Goal: Task Accomplishment & Management: Manage account settings

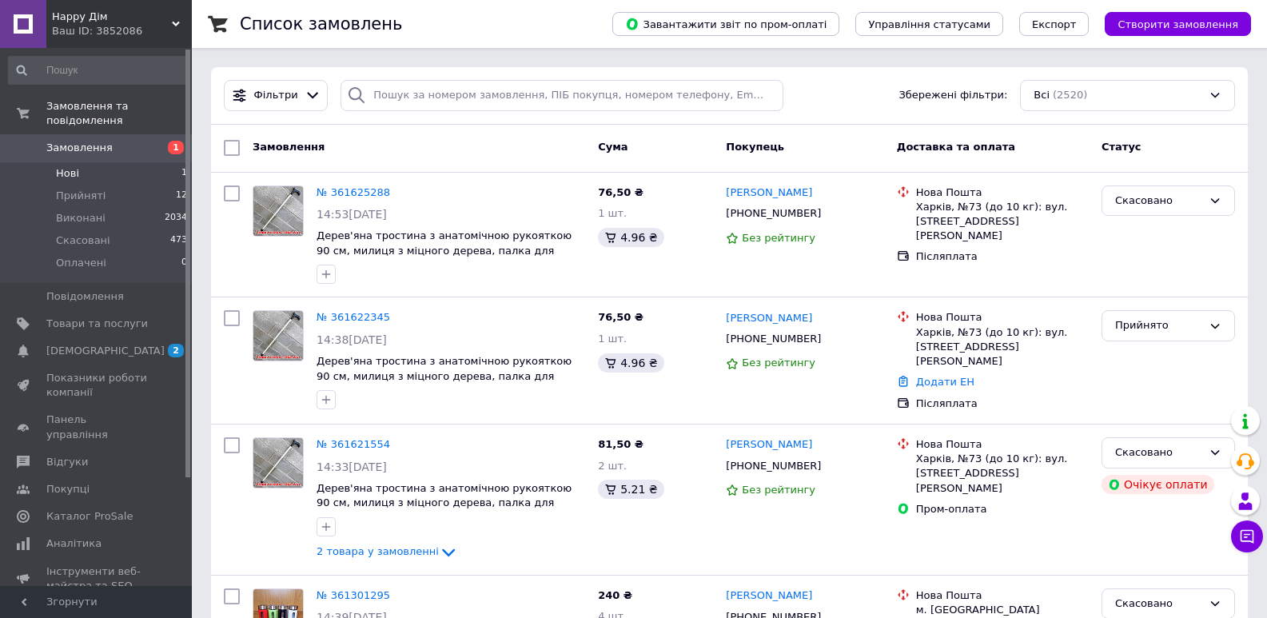
click at [122, 163] on li "Нові 1" at bounding box center [98, 173] width 197 height 22
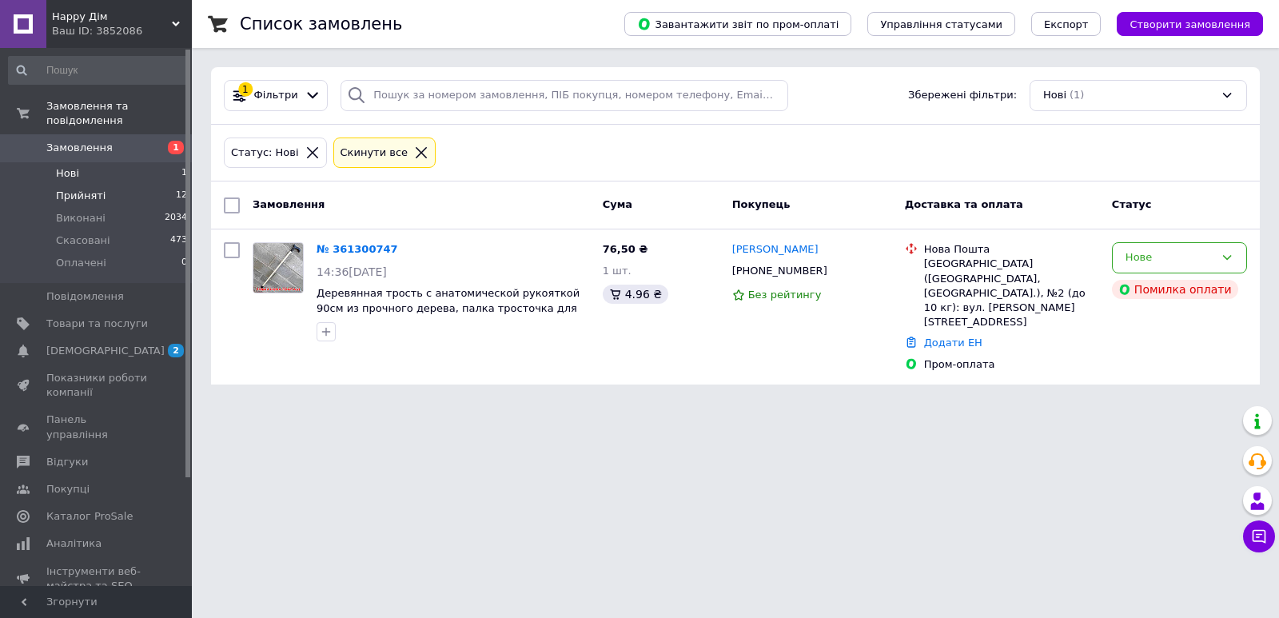
click at [118, 185] on li "Прийняті 12" at bounding box center [98, 196] width 197 height 22
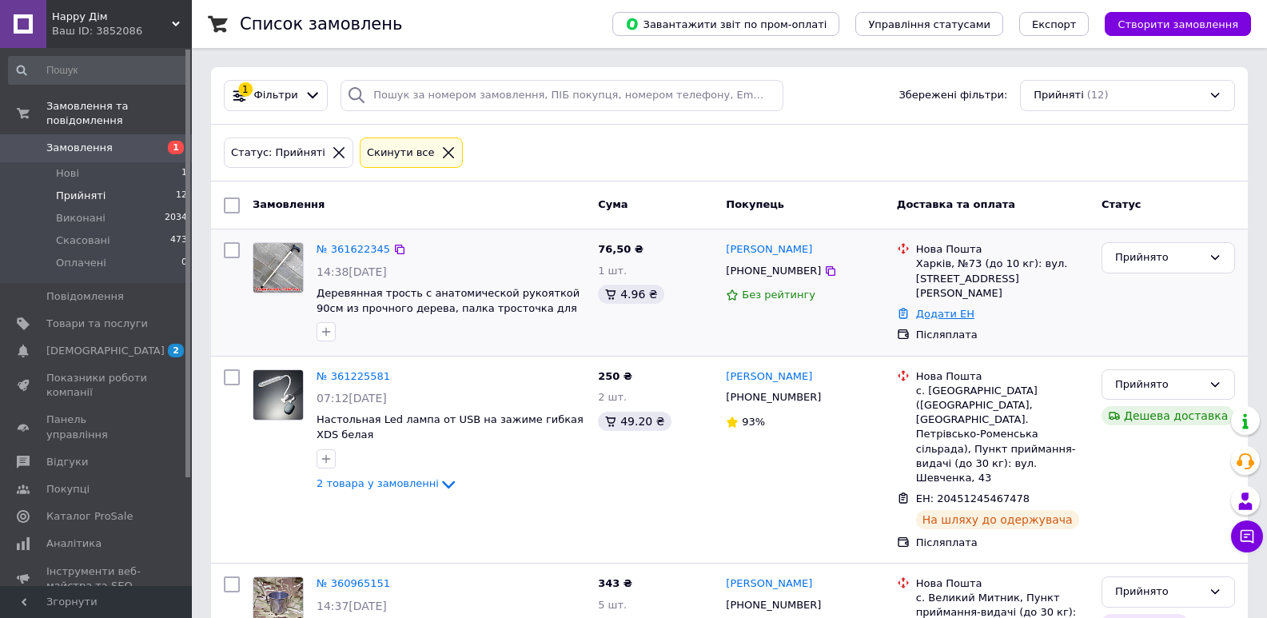
click at [943, 308] on link "Додати ЕН" at bounding box center [945, 314] width 58 height 12
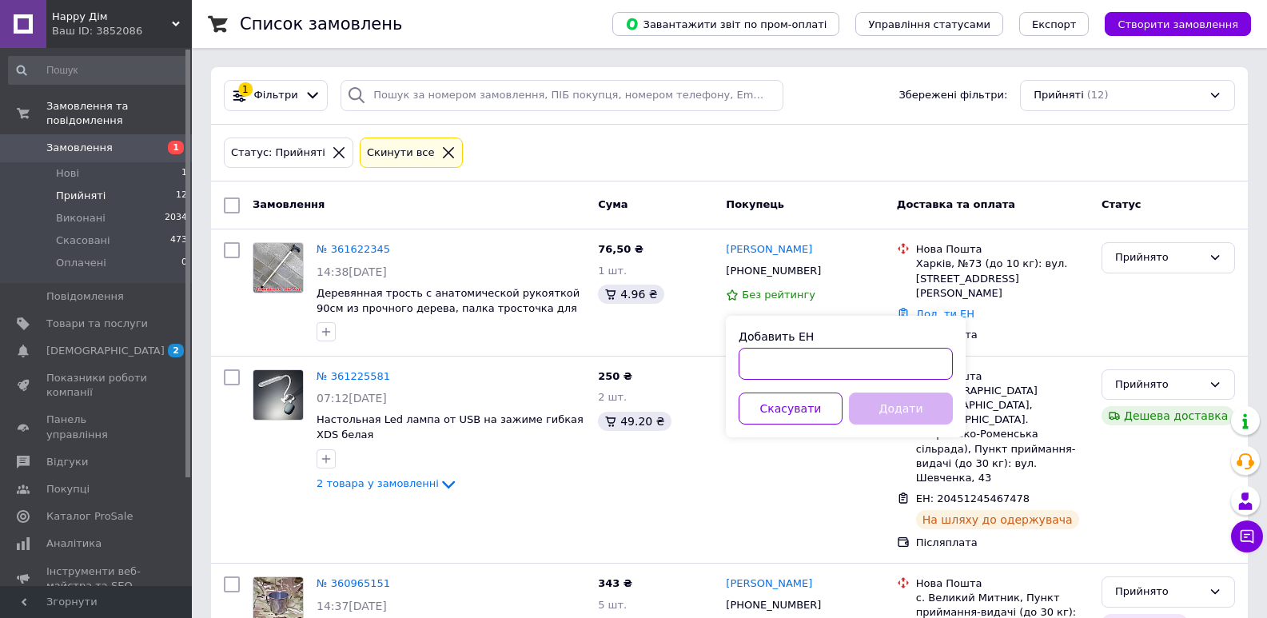
click at [864, 372] on input "Добавить ЕН" at bounding box center [846, 364] width 214 height 32
type input "59001453696386"
click at [890, 406] on button "Додати" at bounding box center [901, 409] width 104 height 32
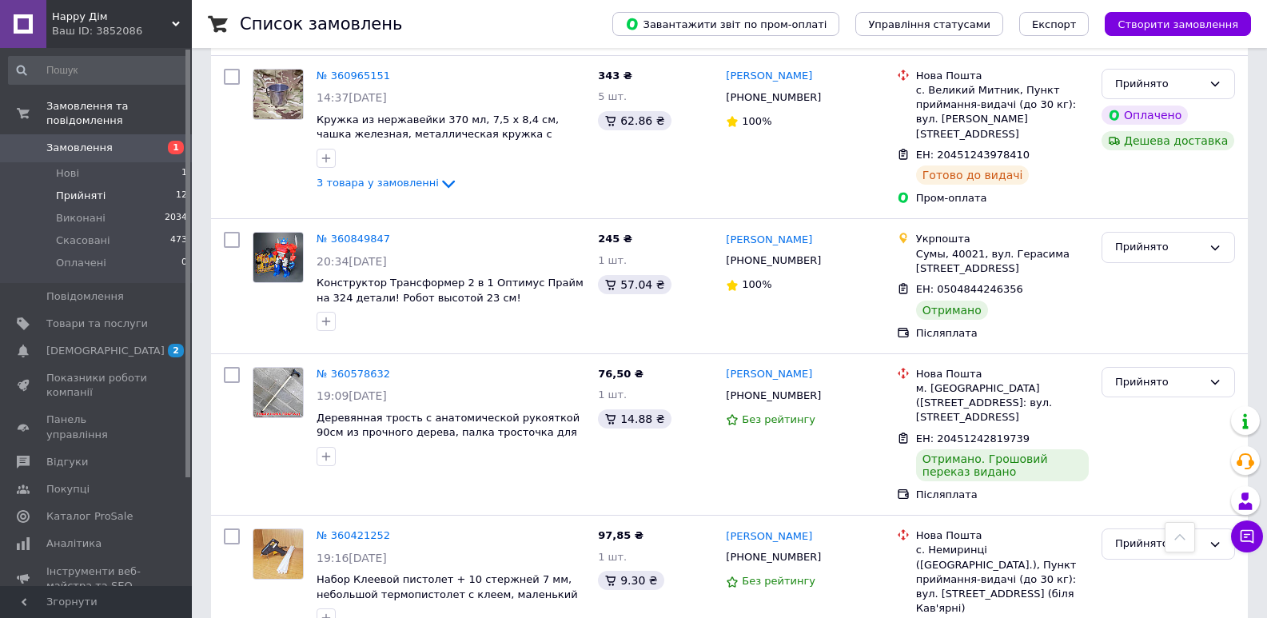
scroll to position [558, 0]
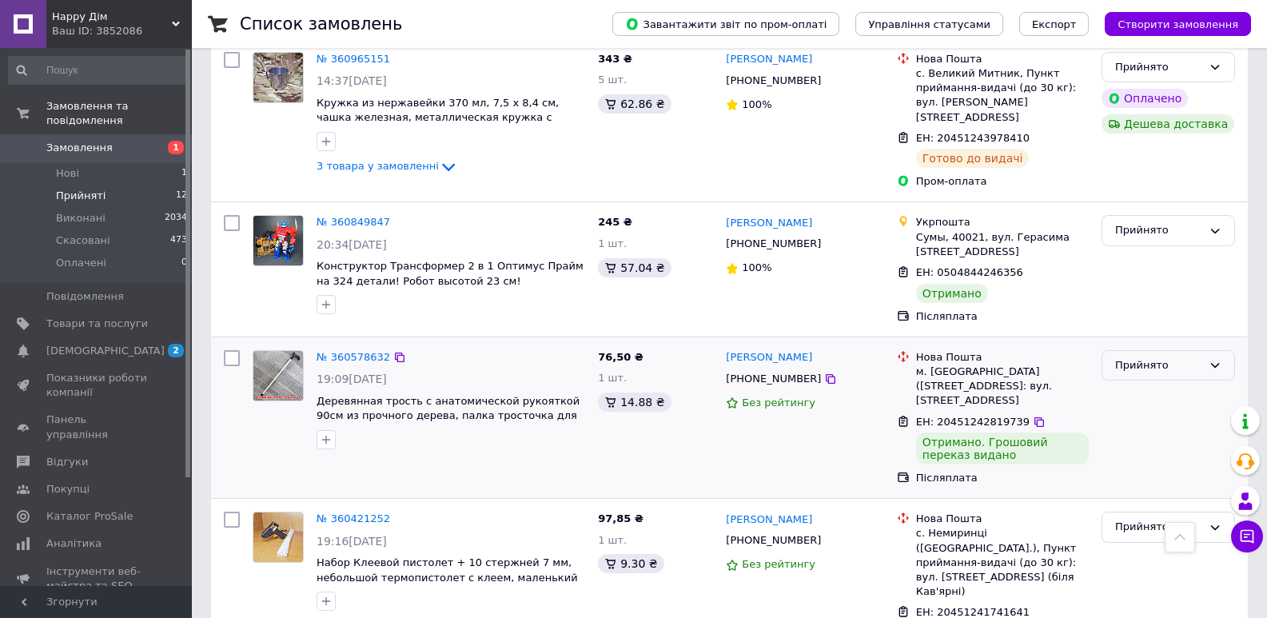
click at [1163, 350] on div "Прийнято" at bounding box center [1169, 365] width 134 height 31
click at [1151, 384] on li "Виконано" at bounding box center [1169, 399] width 132 height 30
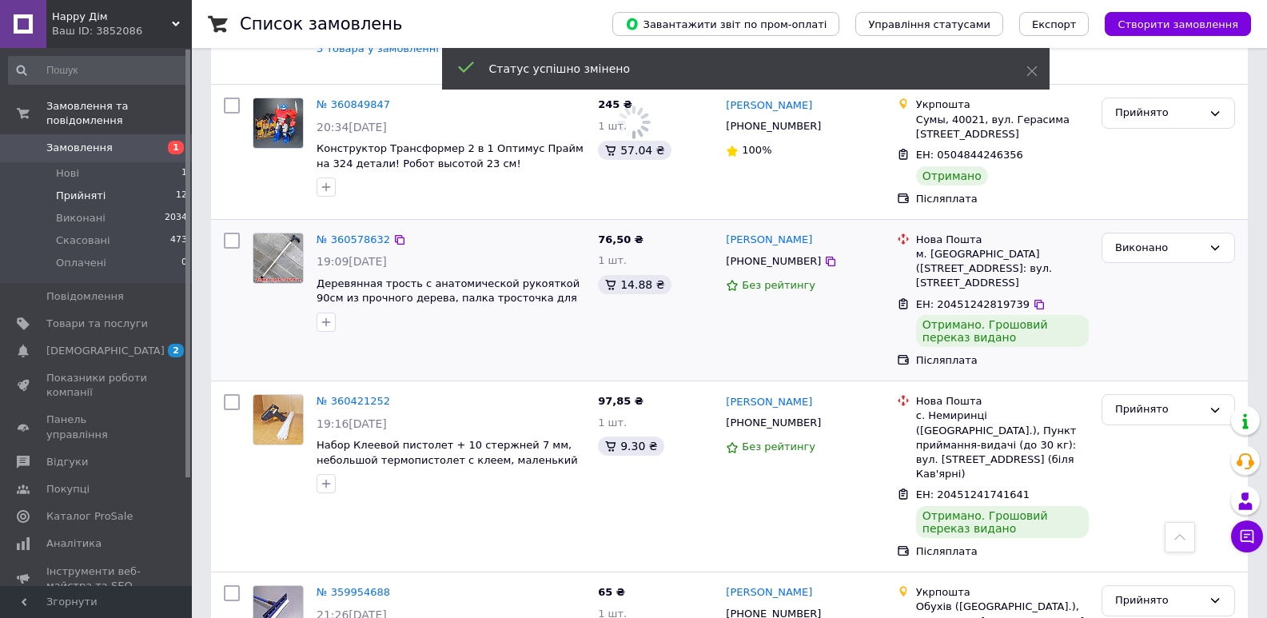
scroll to position [696, 0]
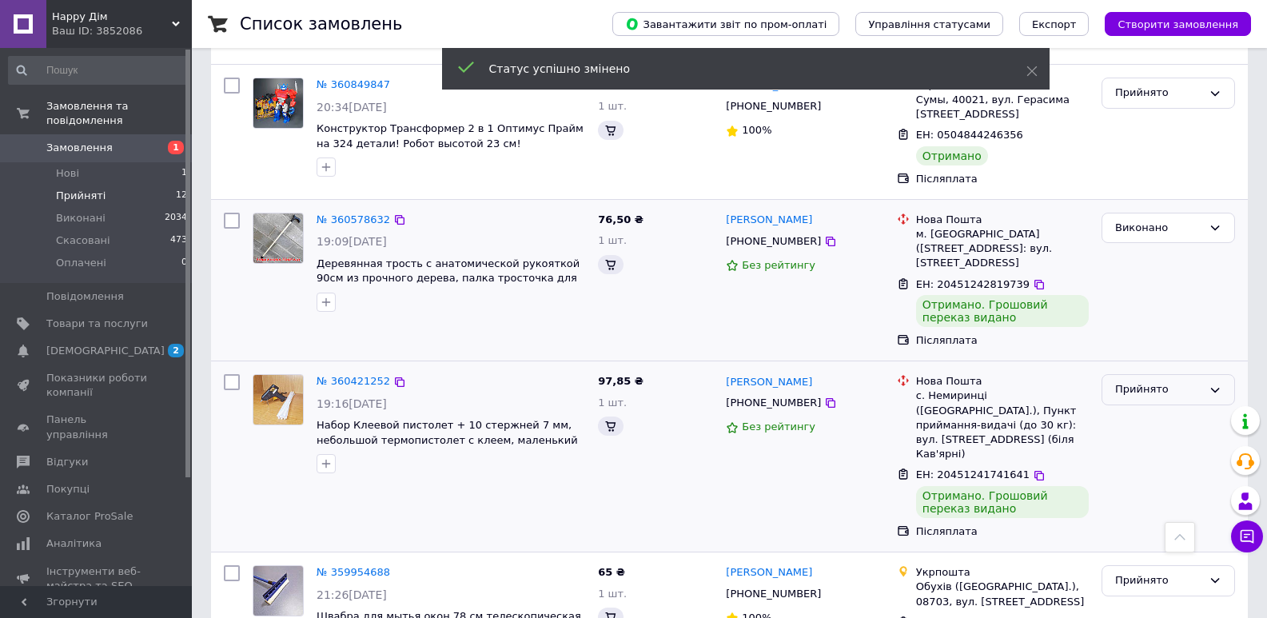
click at [1177, 381] on div "Прийнято" at bounding box center [1158, 389] width 87 height 17
click at [1164, 409] on li "Виконано" at bounding box center [1169, 424] width 132 height 30
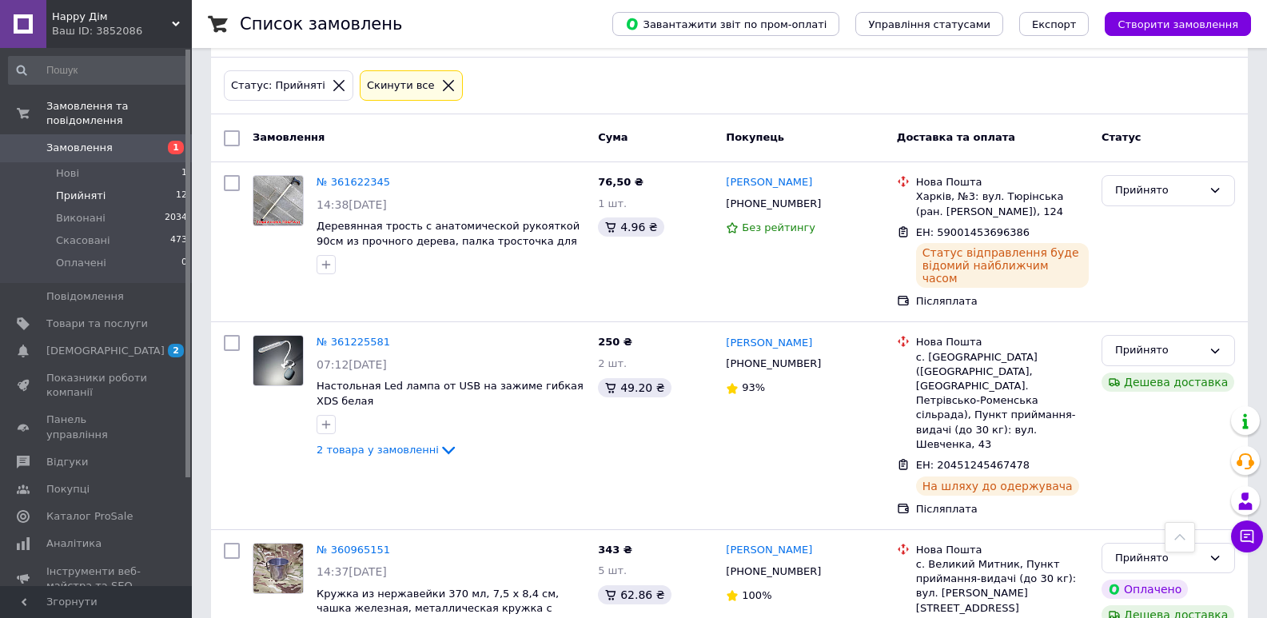
scroll to position [0, 0]
